Goal: Information Seeking & Learning: Learn about a topic

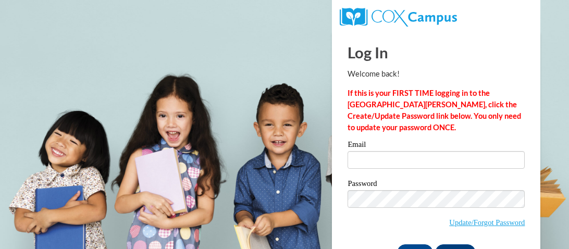
type input "mcdonaldb@wcsdms.com"
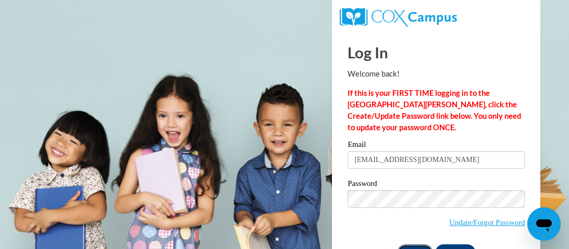
click at [413, 248] on input "Log In" at bounding box center [415, 252] width 36 height 17
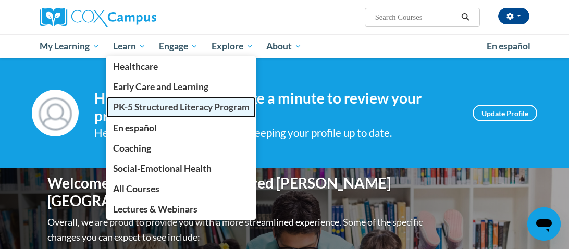
click at [147, 106] on span "PK-5 Structured Literacy Program" at bounding box center [181, 107] width 136 height 11
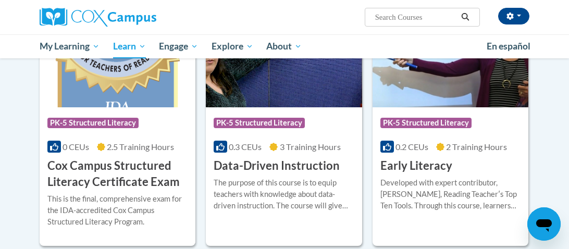
scroll to position [395, 0]
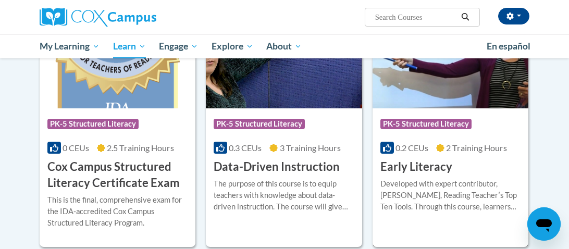
click at [433, 124] on span "PK-5 Structured Literacy" at bounding box center [425, 124] width 91 height 10
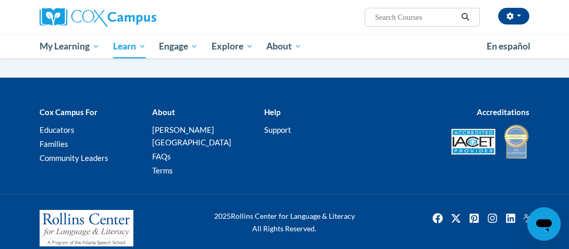
scroll to position [395, 0]
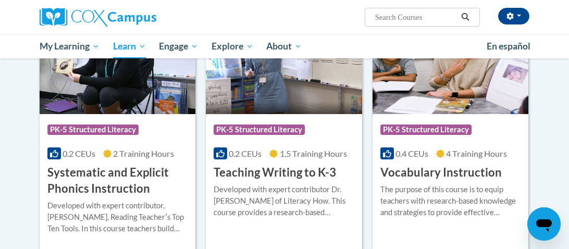
scroll to position [1186, 0]
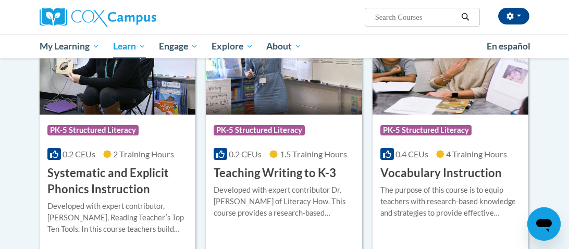
click at [438, 131] on span "PK-5 Structured Literacy" at bounding box center [425, 130] width 91 height 10
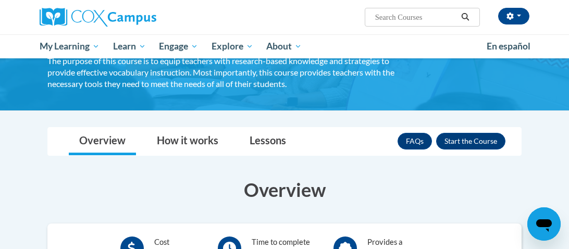
scroll to position [104, 0]
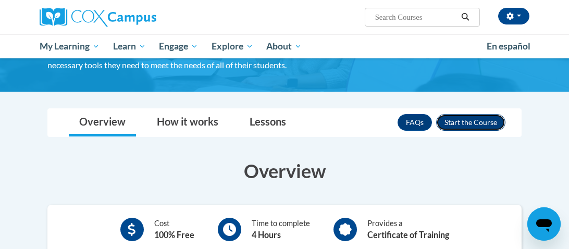
click at [468, 125] on button "Enroll" at bounding box center [470, 122] width 69 height 17
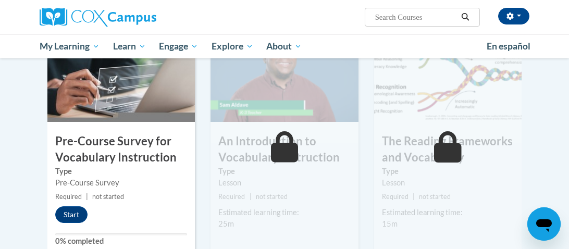
scroll to position [270, 0]
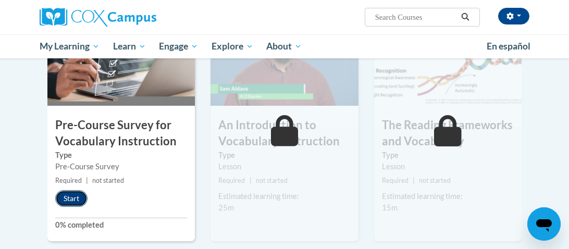
click at [70, 203] on button "Start" at bounding box center [71, 198] width 32 height 17
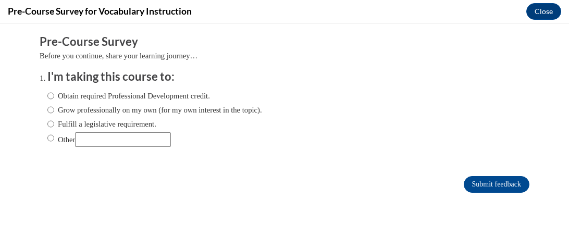
scroll to position [0, 0]
click at [53, 96] on input "Obtain required Professional Development credit." at bounding box center [50, 95] width 7 height 11
radio input "true"
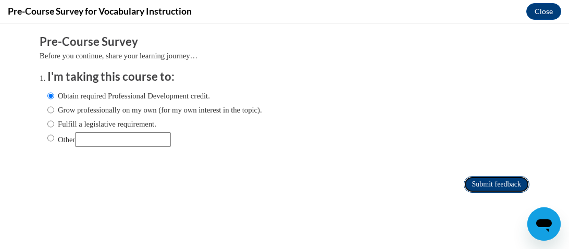
click at [512, 185] on input "Submit feedback" at bounding box center [496, 184] width 66 height 17
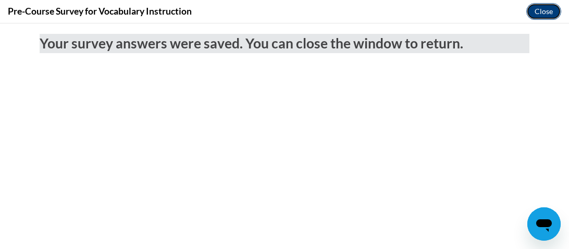
click at [543, 10] on button "Close" at bounding box center [543, 11] width 35 height 17
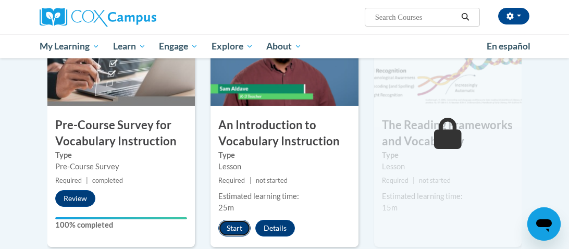
click at [227, 227] on button "Start" at bounding box center [234, 228] width 32 height 17
